Goal: Task Accomplishment & Management: Use online tool/utility

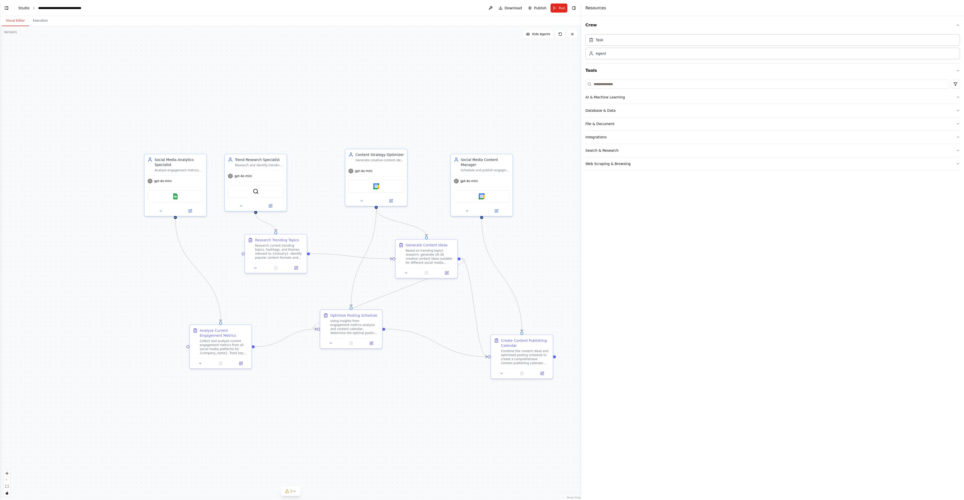
click at [22, 9] on link "Studio" at bounding box center [23, 8] width 11 height 4
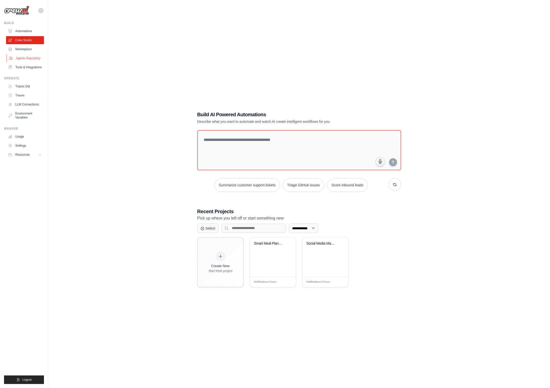
click at [25, 57] on link "Agents Repository" at bounding box center [26, 58] width 38 height 8
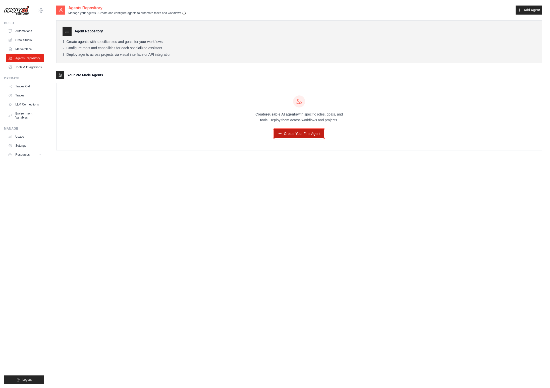
click at [288, 136] on link "Create Your First Agent" at bounding box center [299, 133] width 50 height 9
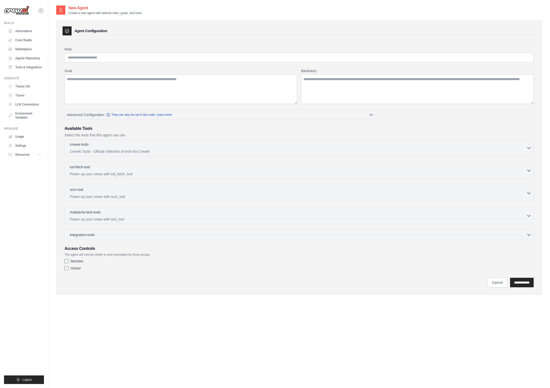
click at [86, 310] on div "New Agent Create a new agent with defined roles, goals, and tools Agent Configu…" at bounding box center [298, 199] width 485 height 388
click at [22, 58] on link "Agents Repository" at bounding box center [26, 58] width 38 height 8
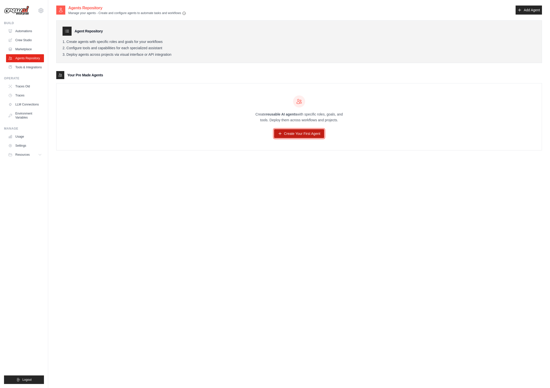
click at [297, 133] on link "Create Your First Agent" at bounding box center [299, 133] width 50 height 9
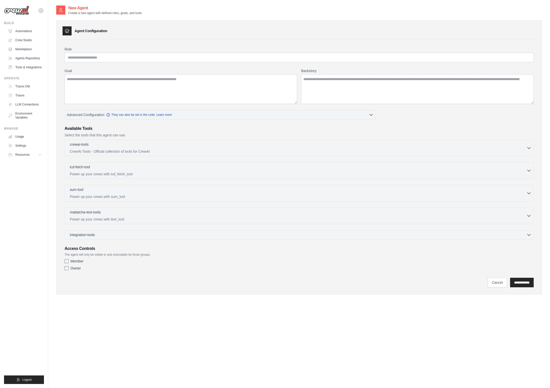
click at [190, 38] on div "Agent Configuration Role Goal [GEOGRAPHIC_DATA] Advanced Configuration" at bounding box center [298, 157] width 485 height 274
